Goal: Information Seeking & Learning: Learn about a topic

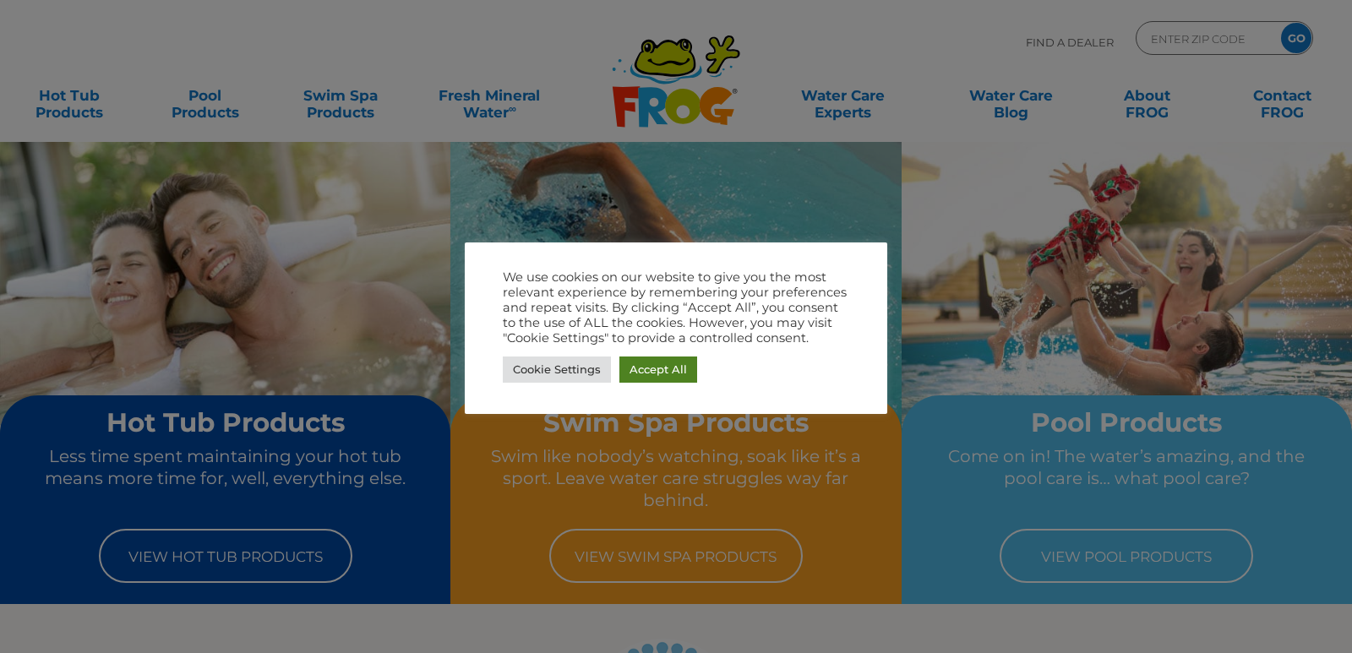
click at [638, 366] on link "Accept All" at bounding box center [658, 370] width 78 height 26
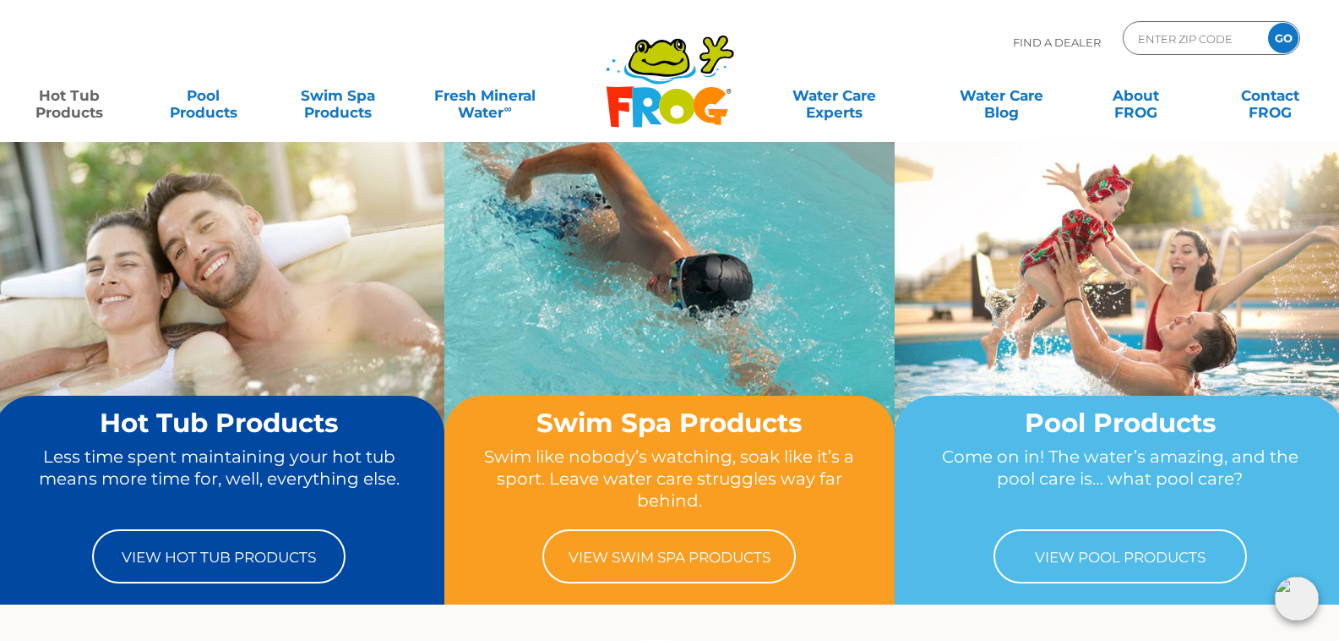
click at [74, 101] on link "Hot Tub Products" at bounding box center [69, 96] width 105 height 34
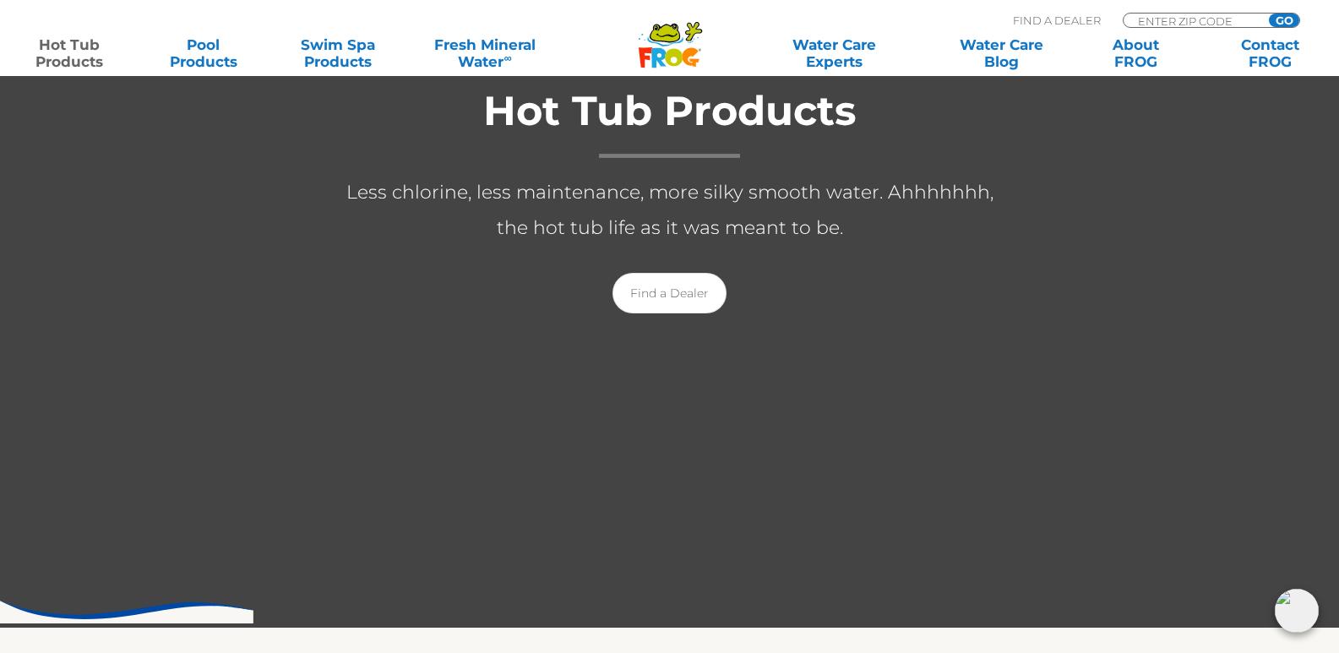
scroll to position [338, 0]
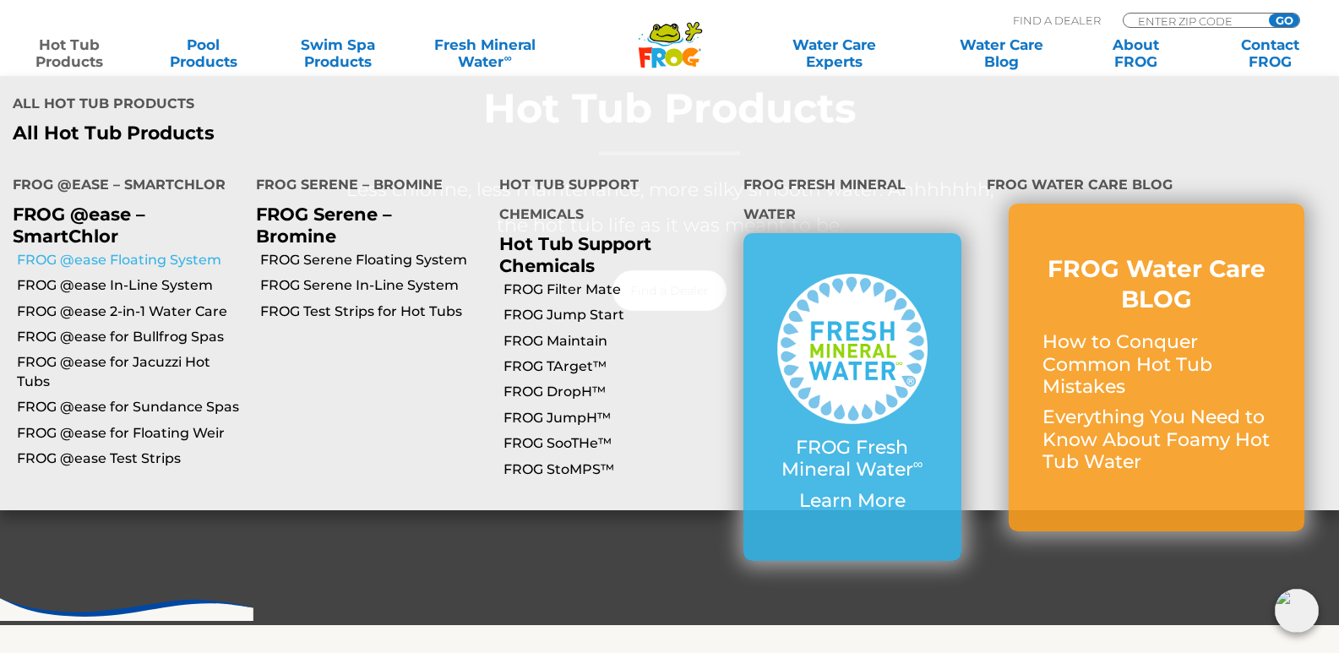
click at [90, 251] on link "FROG @ease Floating System" at bounding box center [130, 260] width 226 height 19
